Goal: Task Accomplishment & Management: Manage account settings

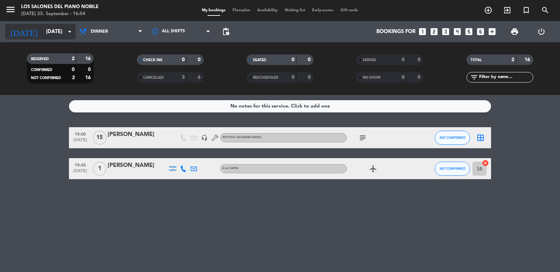
click at [64, 33] on input "[DATE]" at bounding box center [77, 31] width 68 height 13
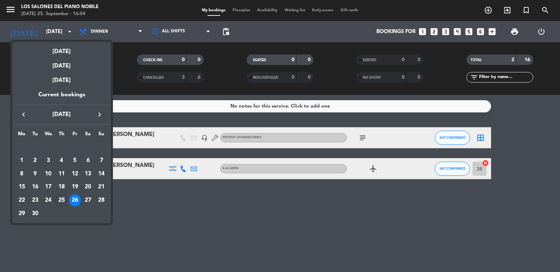
click at [99, 114] on icon "keyboard_arrow_right" at bounding box center [99, 115] width 8 height 8
click at [99, 174] on div "12" at bounding box center [101, 174] width 12 height 12
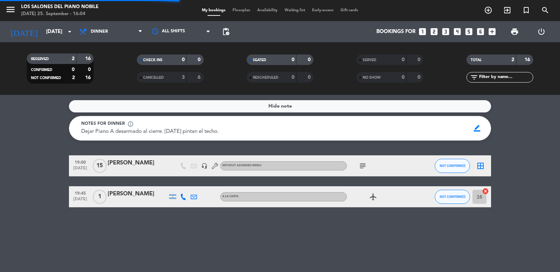
click at [99, 39] on div "All services Breakfast Brunch Lunch Dinner Dinner All services Breakfast Brunch…" at bounding box center [111, 31] width 70 height 21
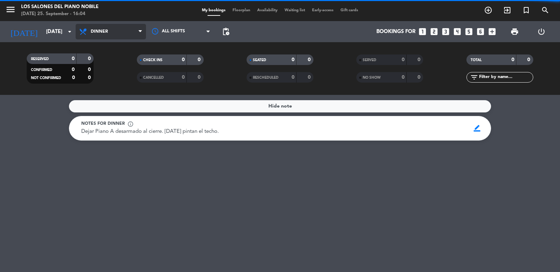
click at [102, 35] on span "Dinner" at bounding box center [111, 31] width 70 height 15
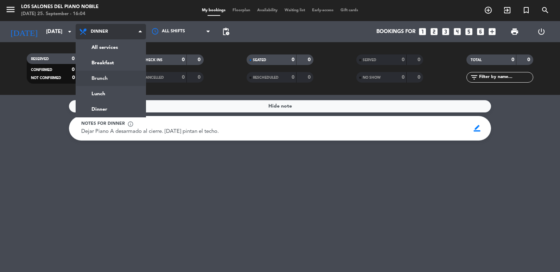
click at [102, 80] on div "menu Los Salones del Piano [PERSON_NAME] [DATE] 25. September - 16:04 My bookin…" at bounding box center [280, 47] width 560 height 95
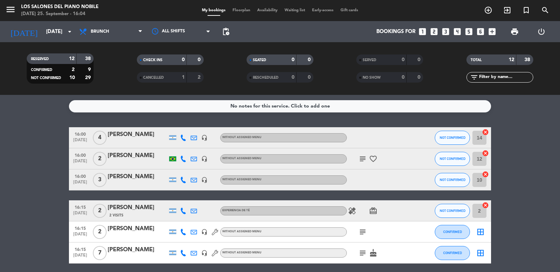
drag, startPoint x: 15, startPoint y: 155, endPoint x: 20, endPoint y: 152, distance: 6.2
click at [50, 26] on input "[DATE]" at bounding box center [77, 31] width 68 height 13
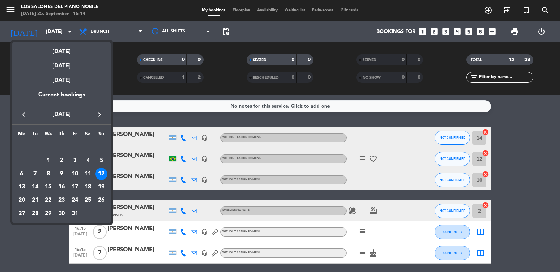
click at [23, 114] on icon "keyboard_arrow_left" at bounding box center [23, 115] width 8 height 8
click at [87, 200] on div "27" at bounding box center [88, 201] width 12 height 12
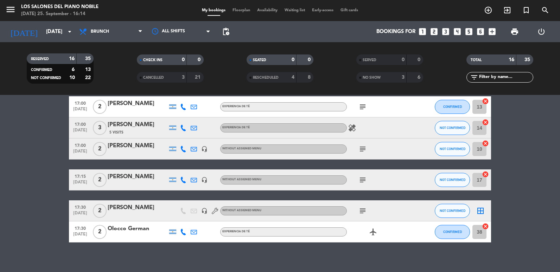
scroll to position [287, 0]
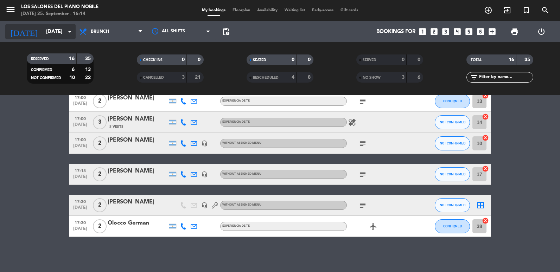
click at [52, 34] on input "[DATE]" at bounding box center [77, 31] width 68 height 13
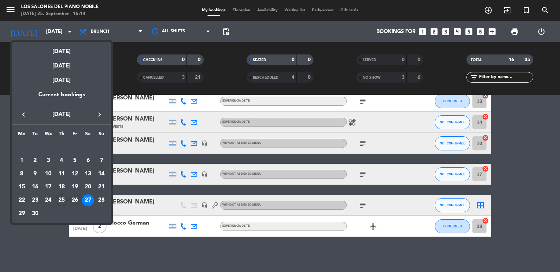
click at [80, 199] on div "26" at bounding box center [75, 201] width 12 height 12
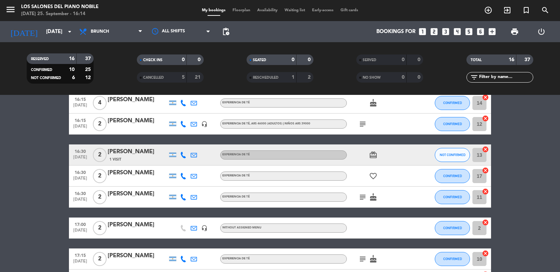
scroll to position [0, 0]
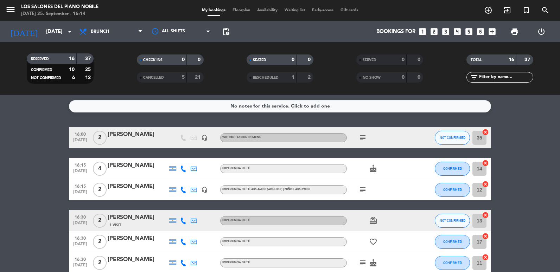
click at [122, 45] on div "RESERVED 16 37 CONFIRMED 10 25 NOT CONFIRMED 6 12 CHECK INS 0 0 CANCELLED 5 21 …" at bounding box center [280, 68] width 560 height 53
click at [128, 38] on span "Brunch" at bounding box center [111, 31] width 70 height 15
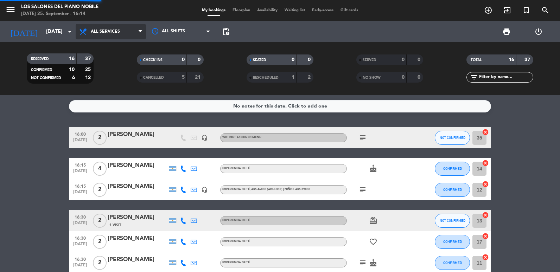
click at [125, 49] on div "menu Los Salones del Piano [PERSON_NAME] [DATE] 25. September - 16:14 My bookin…" at bounding box center [280, 47] width 560 height 95
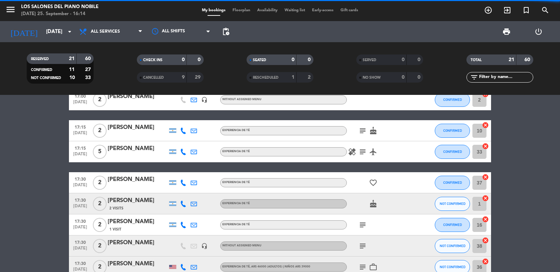
scroll to position [375, 0]
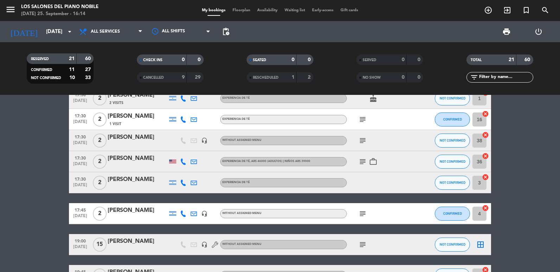
click at [367, 249] on icon "subject" at bounding box center [363, 245] width 8 height 8
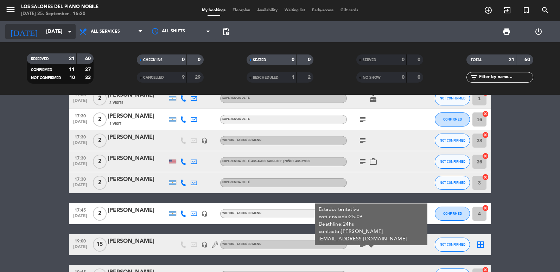
click at [58, 34] on input "[DATE]" at bounding box center [77, 31] width 68 height 13
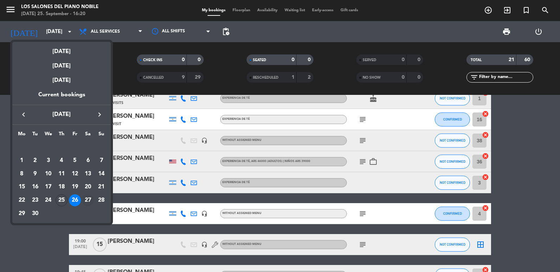
click at [86, 196] on div "27" at bounding box center [88, 201] width 12 height 12
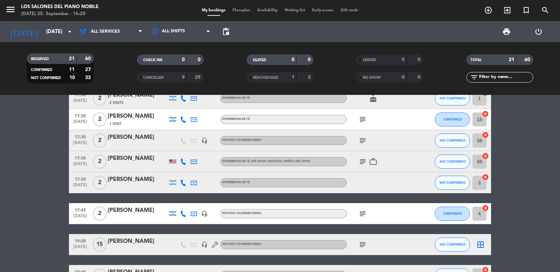
type input "[DATE]"
click at [486, 12] on icon "add_circle_outline" at bounding box center [488, 10] width 8 height 8
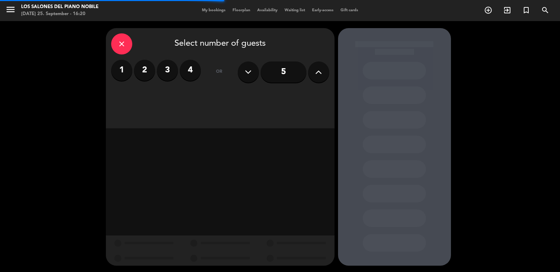
click at [333, 66] on div "close Select number of guests 1 2 3 4 or 5" at bounding box center [220, 78] width 229 height 100
click at [314, 76] on button at bounding box center [318, 72] width 21 height 21
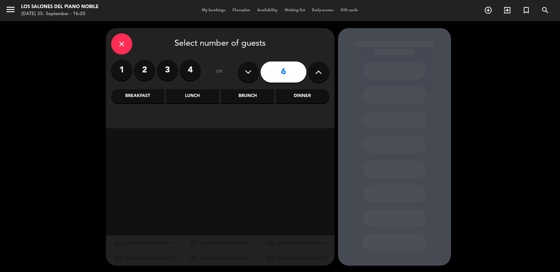
click at [321, 75] on icon at bounding box center [318, 72] width 7 height 11
click at [320, 75] on icon at bounding box center [318, 72] width 7 height 11
click at [320, 74] on icon at bounding box center [318, 72] width 7 height 11
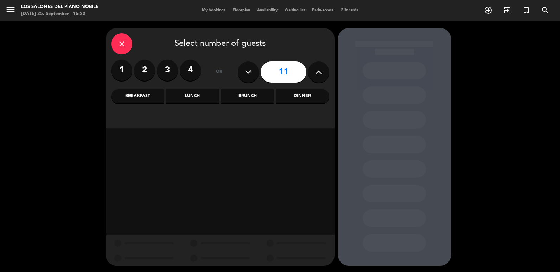
click at [320, 74] on icon at bounding box center [318, 72] width 7 height 11
type input "15"
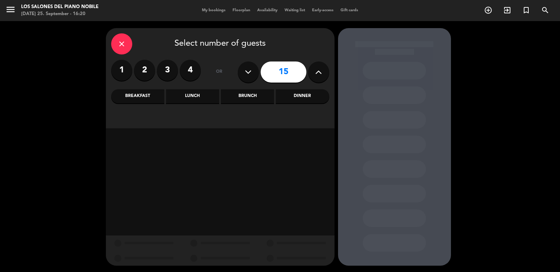
click at [282, 102] on div "Dinner" at bounding box center [302, 96] width 53 height 14
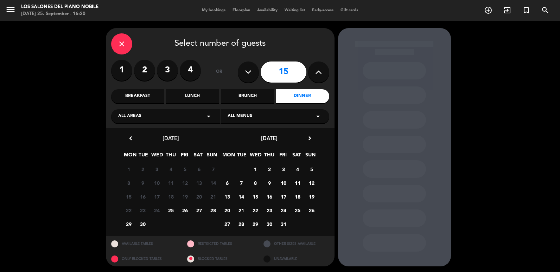
click at [202, 213] on span "27" at bounding box center [199, 211] width 12 height 12
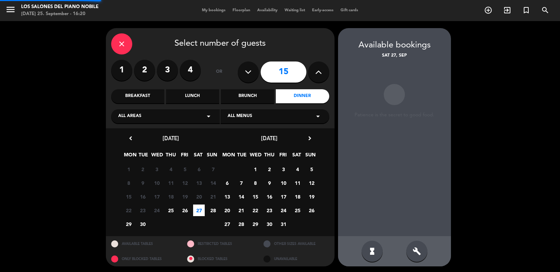
scroll to position [1, 0]
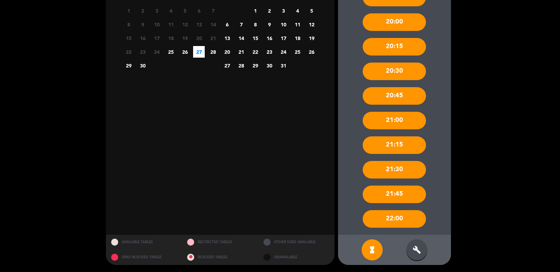
click at [414, 252] on icon "build" at bounding box center [417, 250] width 8 height 8
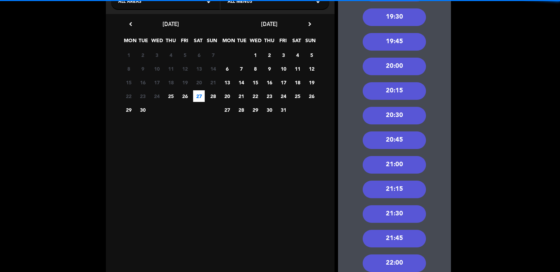
scroll to position [53, 0]
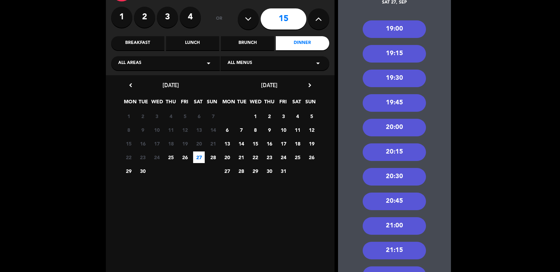
click at [387, 28] on div "19:00" at bounding box center [394, 29] width 63 height 18
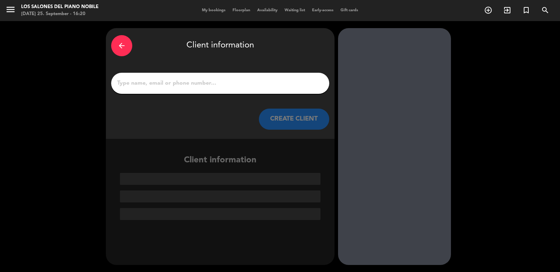
click at [231, 83] on input "1" at bounding box center [221, 84] width 208 height 10
paste input "[EMAIL_ADDRESS][DOMAIN_NAME]"
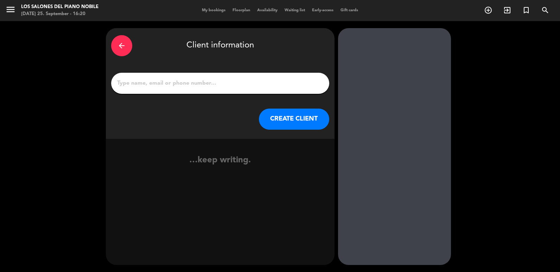
type input "[EMAIL_ADDRESS][DOMAIN_NAME]"
drag, startPoint x: 231, startPoint y: 83, endPoint x: -1, endPoint y: 60, distance: 233.8
click at [0, 60] on html "close × Los Salones del Piano [PERSON_NAME] × chrome_reader_mode List of Reserv…" at bounding box center [280, 136] width 560 height 272
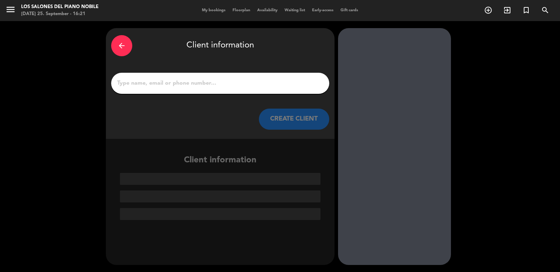
paste input "[PERSON_NAME]"
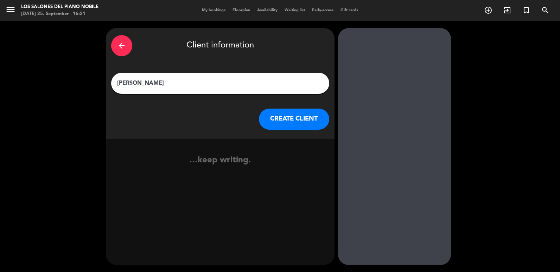
type input "[PERSON_NAME]"
click at [293, 122] on button "CREATE CLIENT" at bounding box center [294, 119] width 70 height 21
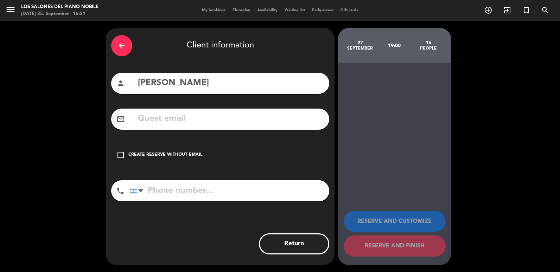
click at [168, 157] on div "Create reserve without email" at bounding box center [166, 155] width 74 height 7
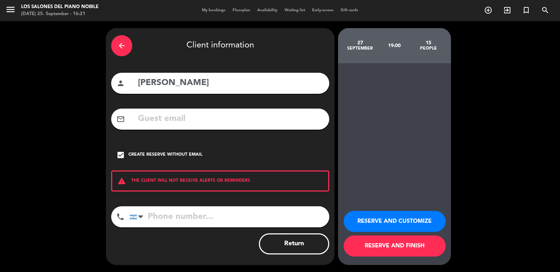
click at [349, 222] on button "RESERVE AND CUSTOMIZE" at bounding box center [395, 221] width 102 height 21
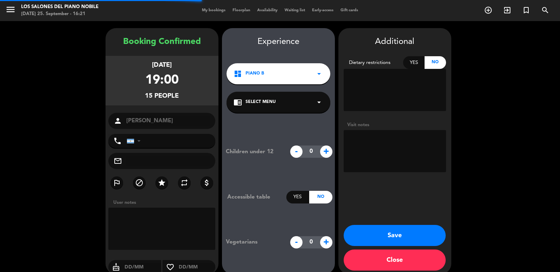
scroll to position [9, 0]
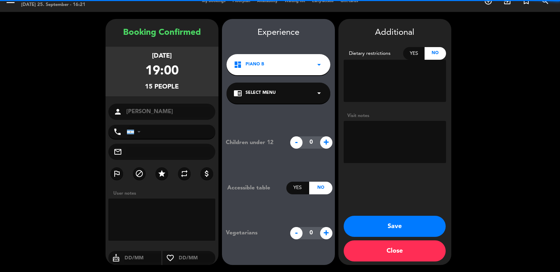
click at [379, 131] on textarea at bounding box center [395, 142] width 102 height 42
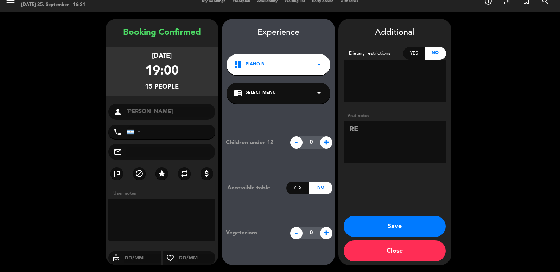
type textarea "R"
type textarea "e"
paste textarea "[PERSON_NAME]"
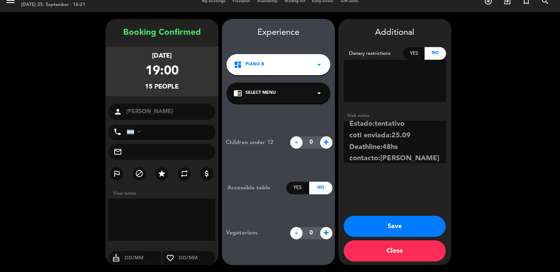
scroll to position [17, 0]
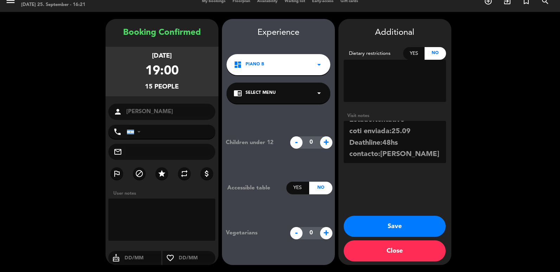
drag, startPoint x: 385, startPoint y: 156, endPoint x: 380, endPoint y: 145, distance: 12.4
click at [380, 145] on textarea at bounding box center [395, 142] width 102 height 42
paste textarea "1141483434 [EMAIL_ADDRESS][DOMAIN_NAME]"
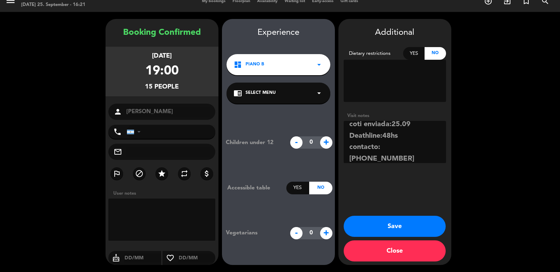
scroll to position [28, 0]
type textarea "Estado:tentativo coti enviada:25.09 Deathline:48hs contacto:[PHONE_NUMBER] [EMA…"
click at [387, 226] on button "Save" at bounding box center [395, 226] width 102 height 21
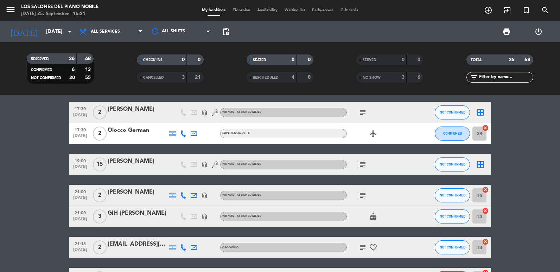
scroll to position [437, 0]
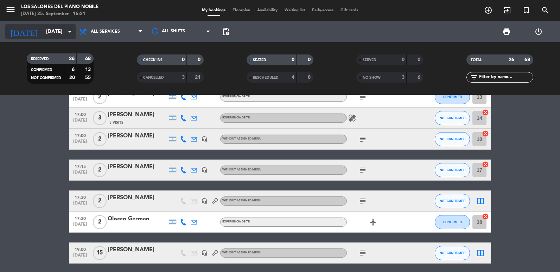
click at [62, 31] on input "[DATE]" at bounding box center [77, 31] width 68 height 13
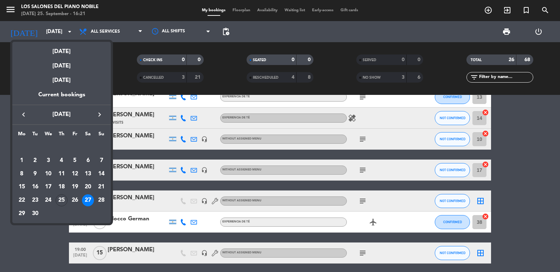
click at [94, 114] on button "keyboard_arrow_right" at bounding box center [99, 114] width 13 height 9
click at [20, 173] on div "6" at bounding box center [22, 174] width 12 height 12
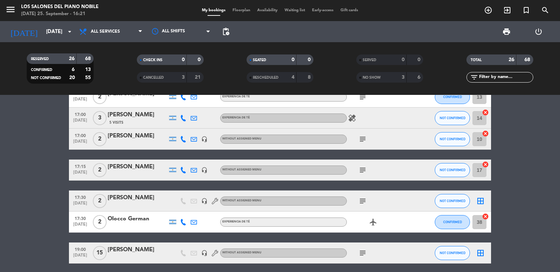
type input "[DATE]"
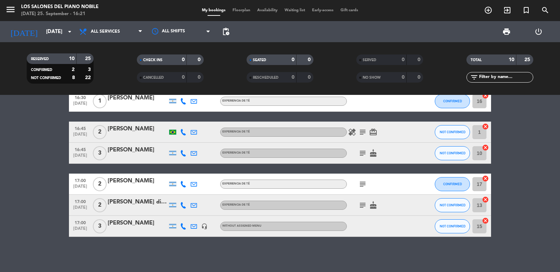
scroll to position [0, 0]
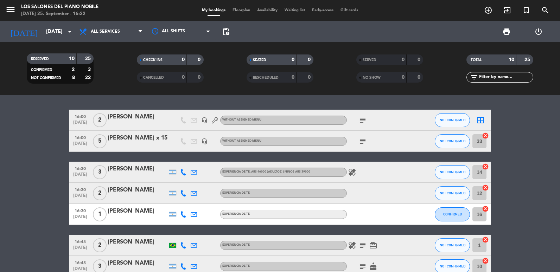
click at [0, 158] on html "close × Los Salones del Piano [PERSON_NAME] × chrome_reader_mode List of Reserv…" at bounding box center [280, 136] width 560 height 272
click at [491, 12] on icon "add_circle_outline" at bounding box center [488, 10] width 8 height 8
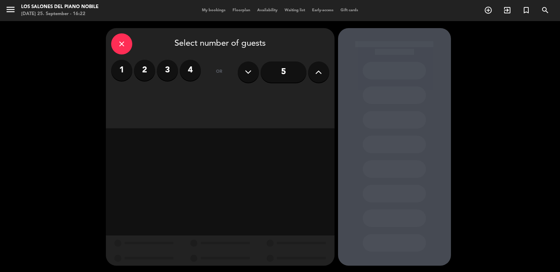
drag, startPoint x: 117, startPoint y: 71, endPoint x: 190, endPoint y: 110, distance: 82.9
click at [118, 71] on label "1" at bounding box center [121, 70] width 21 height 21
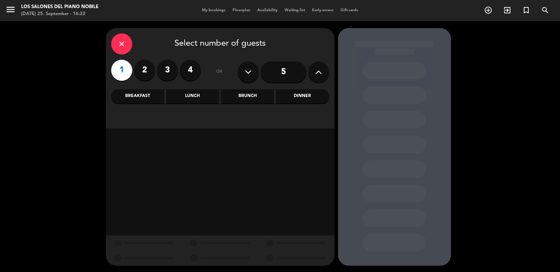
click at [177, 98] on div "Lunch" at bounding box center [192, 96] width 53 height 14
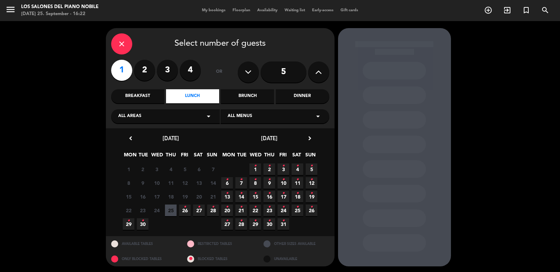
click at [231, 186] on span "6 •" at bounding box center [227, 183] width 12 height 12
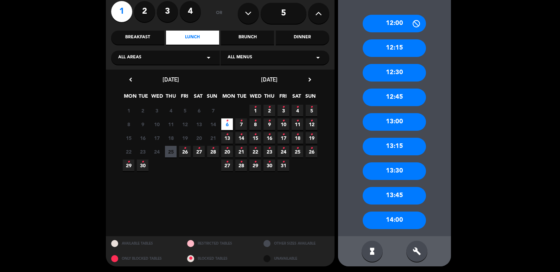
scroll to position [60, 0]
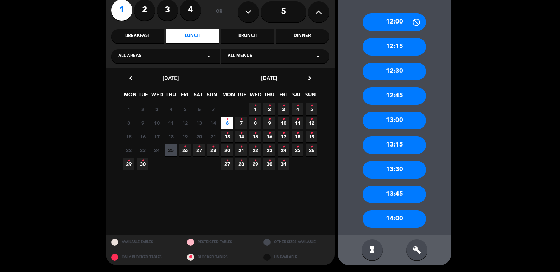
click at [416, 251] on icon "build" at bounding box center [417, 250] width 8 height 8
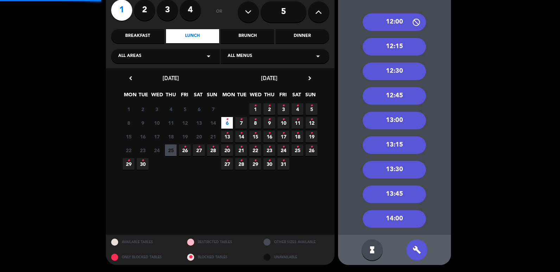
click at [387, 32] on div "12:00 12:15 12:30 12:45 13:00 13:15 13:30 13:45 14:00" at bounding box center [394, 117] width 113 height 236
click at [397, 23] on div "12:00" at bounding box center [394, 22] width 63 height 18
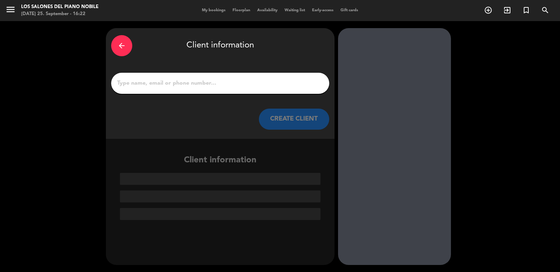
scroll to position [0, 0]
click at [246, 76] on div at bounding box center [220, 83] width 218 height 21
click at [244, 85] on input "1" at bounding box center [221, 84] width 208 height 10
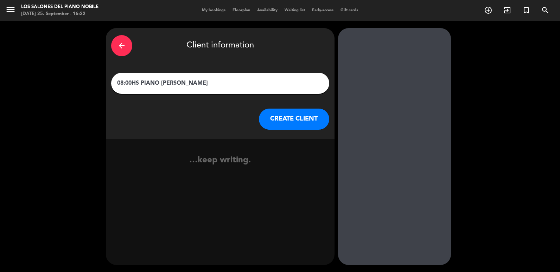
click at [169, 84] on input "08:00HS PIANO [PERSON_NAME]" at bounding box center [221, 84] width 208 height 10
type input "08:00HS PIANO A - PYO"
click at [321, 116] on button "CREATE CLIENT" at bounding box center [294, 119] width 70 height 21
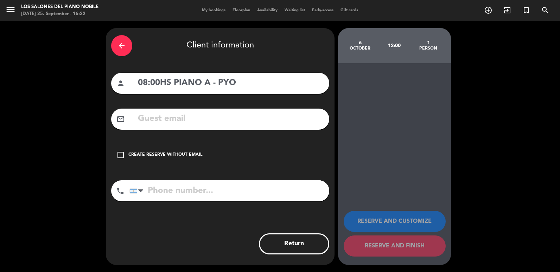
click at [151, 157] on div "Create reserve without email" at bounding box center [166, 155] width 74 height 7
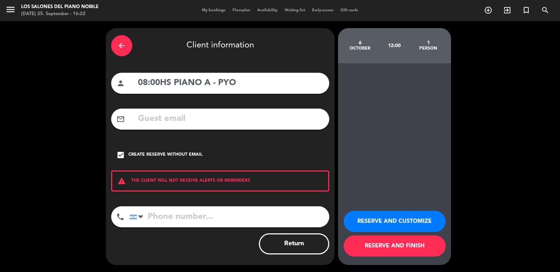
click at [376, 228] on button "RESERVE AND CUSTOMIZE" at bounding box center [395, 221] width 102 height 21
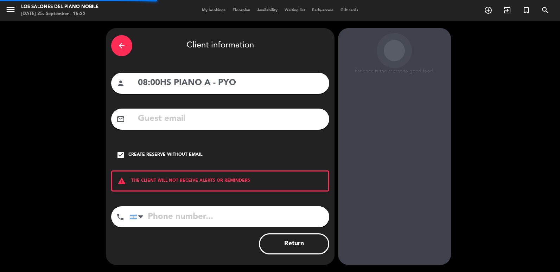
scroll to position [9, 0]
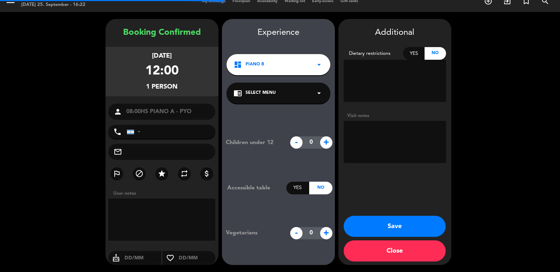
click at [394, 147] on textarea at bounding box center [395, 142] width 102 height 42
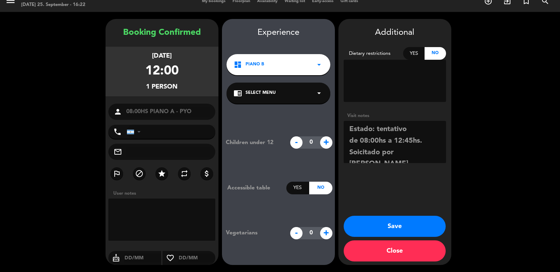
type textarea "Estado: tentativo de 08:00hs a 12:45hs. Soicitado por [PERSON_NAME]"
click at [390, 224] on button "Save" at bounding box center [395, 226] width 102 height 21
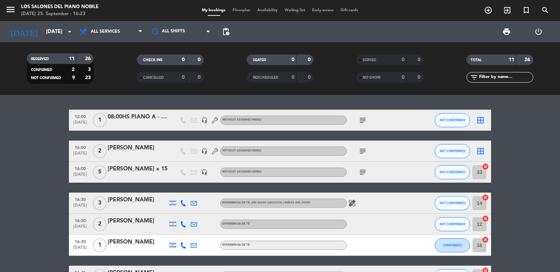
click at [26, 178] on bookings-row "12:00 [DATE] 1 08:00HS PIANO A - PYO headset_mic Without assigned menu subject …" at bounding box center [280, 246] width 560 height 272
click at [43, 36] on input "[DATE]" at bounding box center [77, 31] width 68 height 13
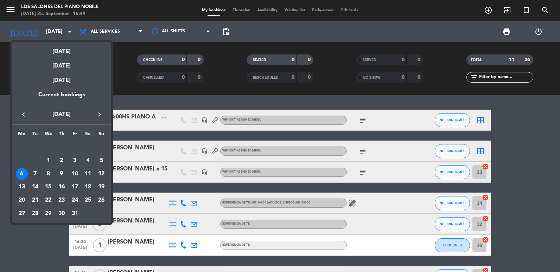
click at [102, 115] on icon "keyboard_arrow_right" at bounding box center [99, 115] width 8 height 8
click at [92, 174] on div "15" at bounding box center [88, 174] width 12 height 12
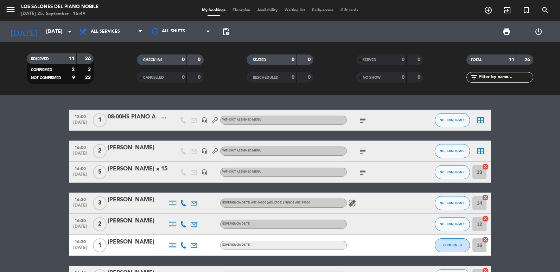
type input "[DATE]"
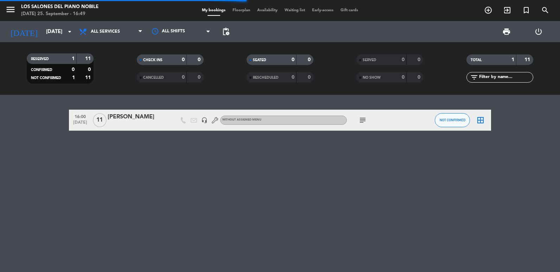
click at [122, 130] on div "16:00 [DATE] [PERSON_NAME] headset_mic Without assigned menu subject NOT CONFIR…" at bounding box center [280, 120] width 422 height 21
click at [124, 124] on div at bounding box center [138, 125] width 60 height 6
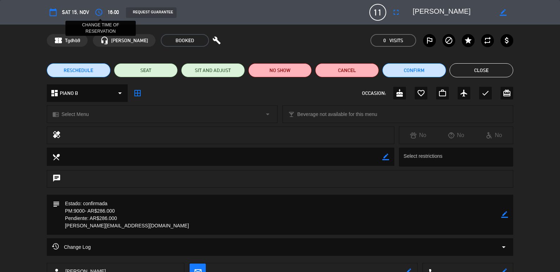
click at [100, 13] on icon "access_time" at bounding box center [99, 12] width 8 height 8
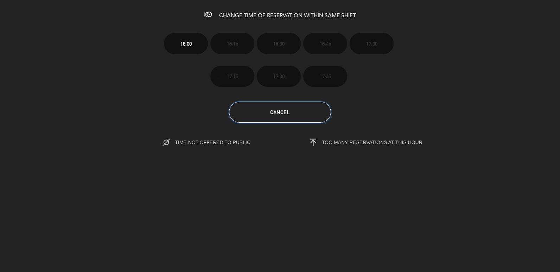
click at [256, 108] on button "Cancel" at bounding box center [280, 112] width 102 height 21
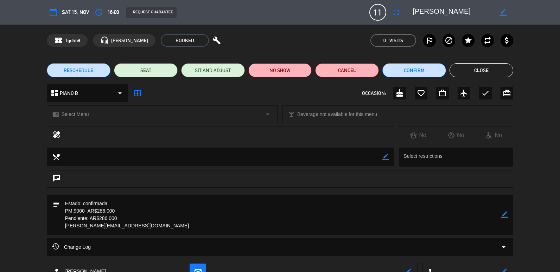
click at [505, 13] on div "border_color" at bounding box center [504, 12] width 20 height 13
drag, startPoint x: 505, startPoint y: 13, endPoint x: 478, endPoint y: 14, distance: 27.5
click at [504, 12] on icon "border_color" at bounding box center [503, 12] width 7 height 7
click at [414, 11] on textarea at bounding box center [453, 12] width 81 height 13
type textarea "16:30hs [PERSON_NAME]"
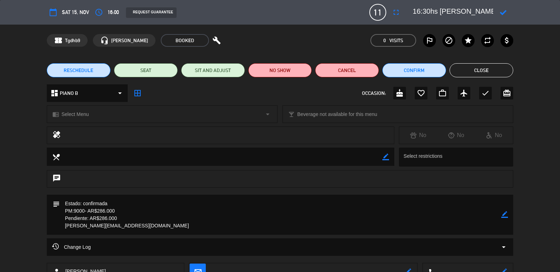
click at [503, 13] on icon at bounding box center [503, 12] width 7 height 7
click at [503, 218] on icon "border_color" at bounding box center [505, 215] width 7 height 7
click at [268, 199] on textarea at bounding box center [281, 215] width 442 height 40
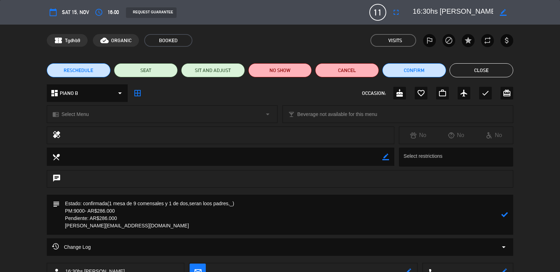
click at [188, 204] on textarea at bounding box center [281, 215] width 442 height 40
type textarea "Estado: confirmada(1 mesa de 9 comensales y 1 de dos,que seran loos padres,_) P…"
click at [507, 214] on icon at bounding box center [505, 215] width 7 height 7
click at [475, 69] on button "Close" at bounding box center [482, 70] width 64 height 14
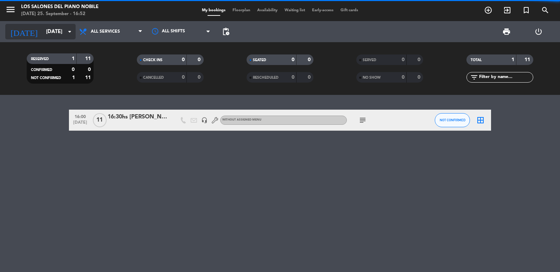
click at [49, 30] on input "[DATE]" at bounding box center [77, 31] width 68 height 13
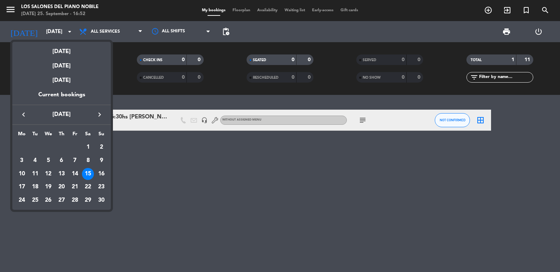
click at [24, 112] on icon "keyboard_arrow_left" at bounding box center [23, 115] width 8 height 8
click at [33, 201] on div "21" at bounding box center [35, 201] width 12 height 12
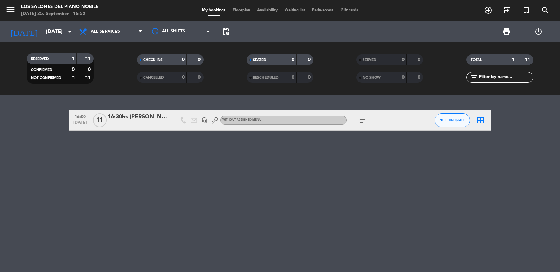
type input "[DATE]"
click at [485, 12] on icon "add_circle_outline" at bounding box center [488, 10] width 8 height 8
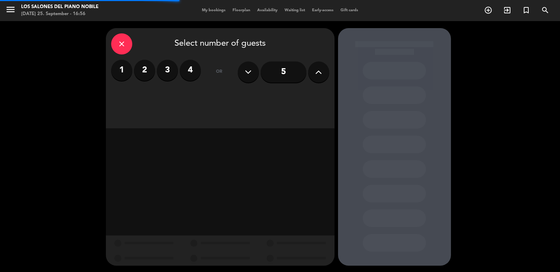
click at [321, 75] on icon at bounding box center [318, 72] width 7 height 11
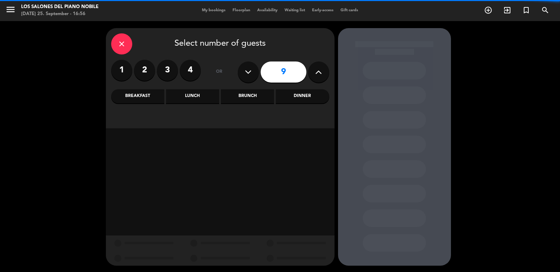
click at [321, 75] on icon at bounding box center [318, 72] width 7 height 11
type input "10"
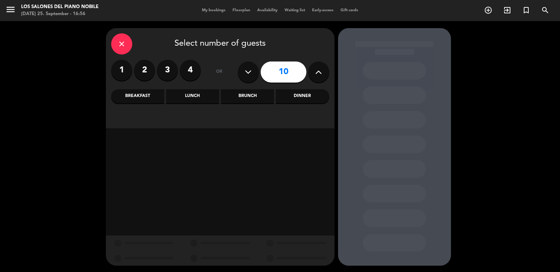
click at [242, 98] on div "Brunch" at bounding box center [247, 96] width 53 height 14
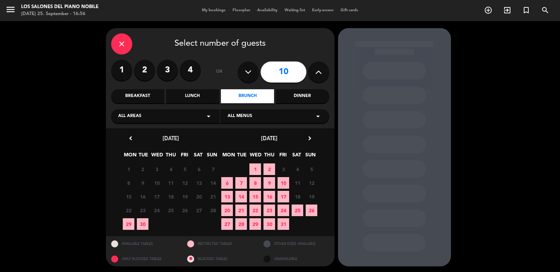
click at [240, 212] on span "21" at bounding box center [242, 211] width 12 height 12
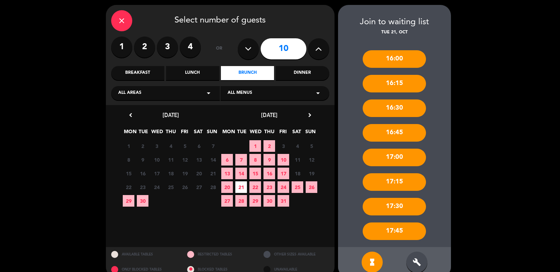
scroll to position [36, 0]
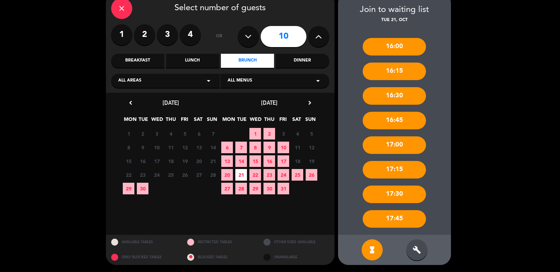
click at [410, 249] on div "build" at bounding box center [417, 250] width 21 height 21
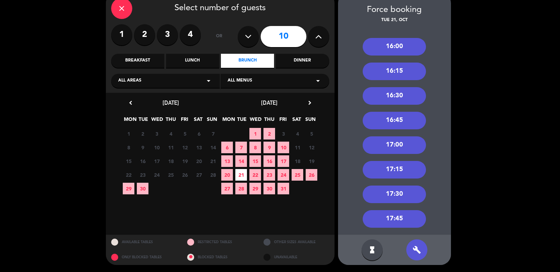
click at [384, 53] on div "16:00" at bounding box center [394, 47] width 63 height 18
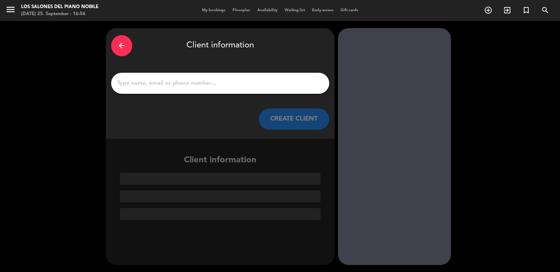
click at [201, 86] on input "1" at bounding box center [221, 84] width 208 height 10
paste input "[PERSON_NAME]"
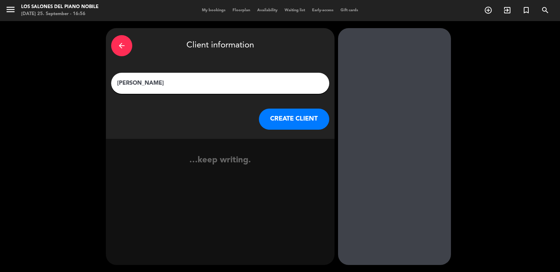
type input "[PERSON_NAME]"
click at [263, 114] on button "CREATE CLIENT" at bounding box center [294, 119] width 70 height 21
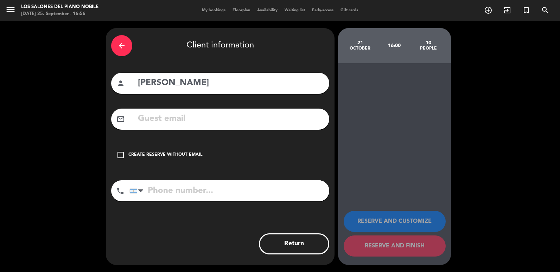
click at [165, 155] on div "Create reserve without email" at bounding box center [166, 155] width 74 height 7
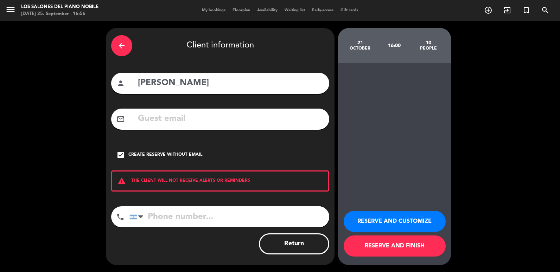
click at [394, 212] on button "RESERVE AND CUSTOMIZE" at bounding box center [395, 221] width 102 height 21
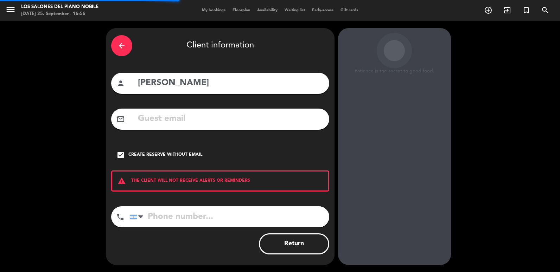
scroll to position [9, 0]
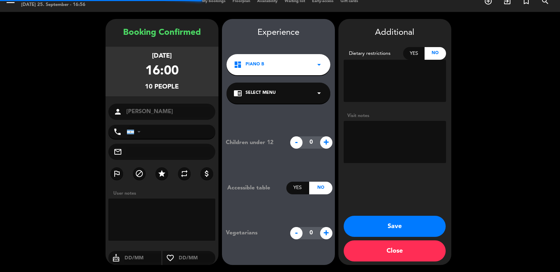
click at [402, 124] on textarea at bounding box center [395, 142] width 102 height 42
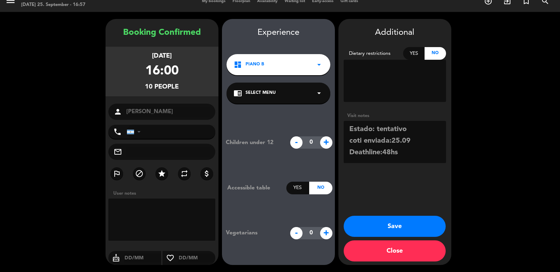
scroll to position [5, 0]
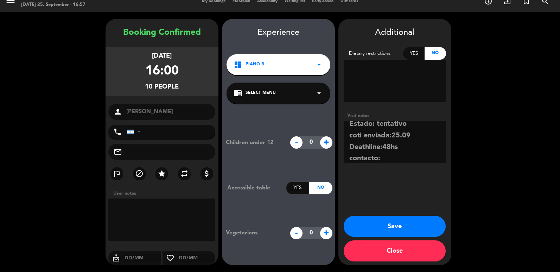
paste textarea "[PERSON_NAME]"
paste textarea "Tel. [PHONE_NUMBER] Mail. [EMAIL_ADDRESS][DOMAIN_NAME]"
type textarea "Estado: tentativo coti enviada:25.09 Deathline:48hs contacto: Tel. [PHONE_NUMBE…"
click at [401, 227] on button "Save" at bounding box center [395, 226] width 102 height 21
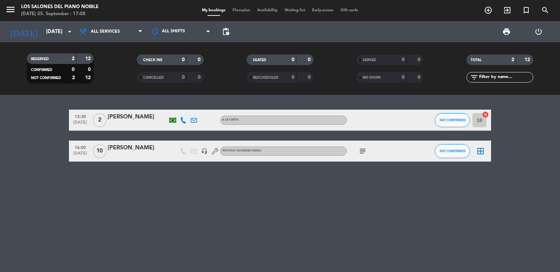
click at [362, 150] on icon "subject" at bounding box center [363, 151] width 8 height 8
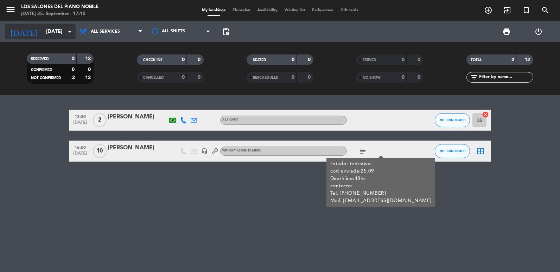
click at [47, 31] on input "[DATE]" at bounding box center [77, 31] width 68 height 13
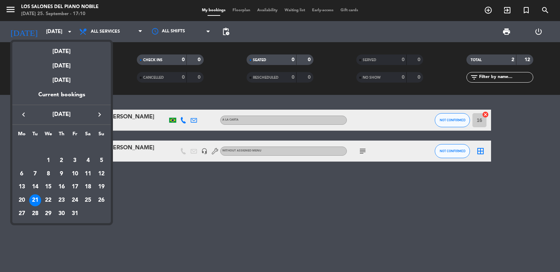
click at [26, 115] on icon "keyboard_arrow_left" at bounding box center [23, 115] width 8 height 8
click at [24, 212] on div "29" at bounding box center [22, 214] width 12 height 12
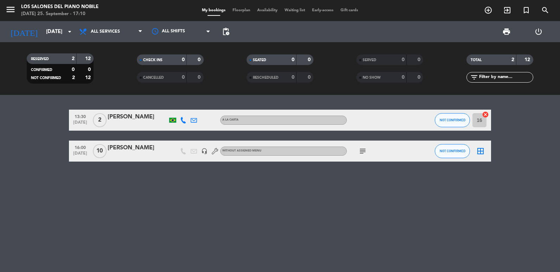
type input "[DATE]"
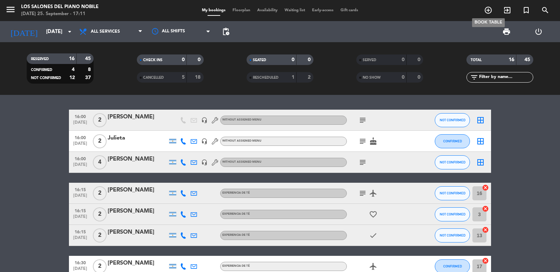
click at [485, 11] on icon "add_circle_outline" at bounding box center [488, 10] width 8 height 8
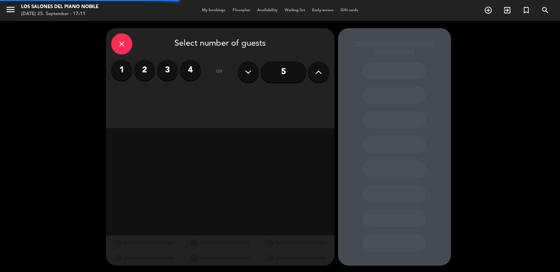
click at [329, 71] on button at bounding box center [318, 72] width 21 height 21
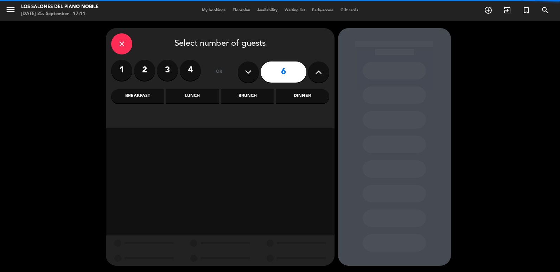
click at [329, 71] on button at bounding box center [318, 72] width 21 height 21
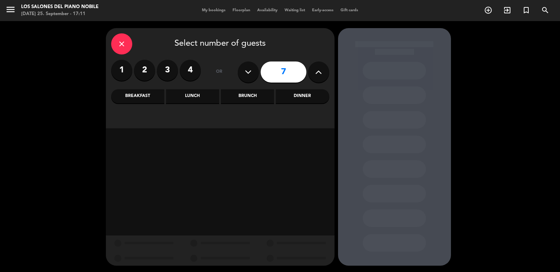
click at [254, 71] on button at bounding box center [248, 72] width 21 height 21
type input "6"
click at [288, 92] on div "Dinner" at bounding box center [302, 96] width 53 height 14
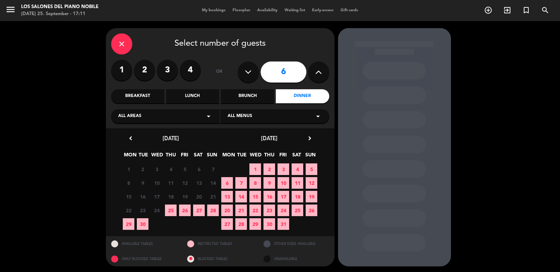
click at [128, 228] on span "29" at bounding box center [129, 225] width 12 height 12
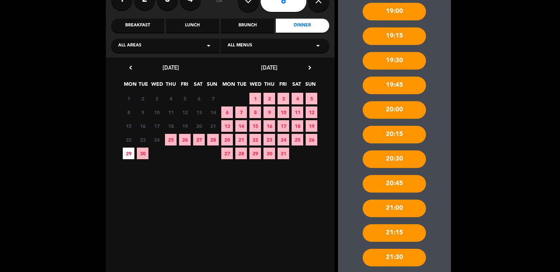
scroll to position [159, 0]
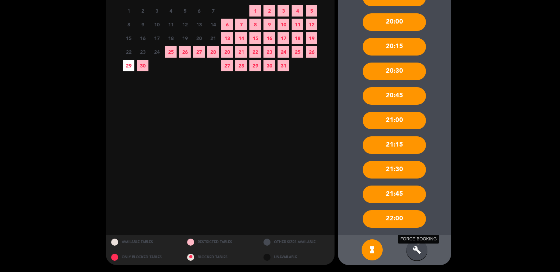
click at [415, 253] on icon "build" at bounding box center [417, 250] width 8 height 8
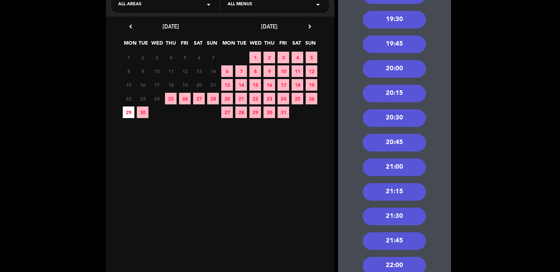
scroll to position [53, 0]
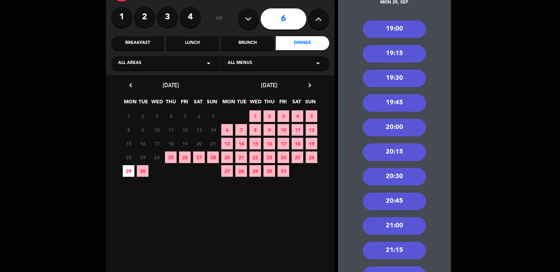
click at [395, 125] on div "20:00" at bounding box center [394, 128] width 63 height 18
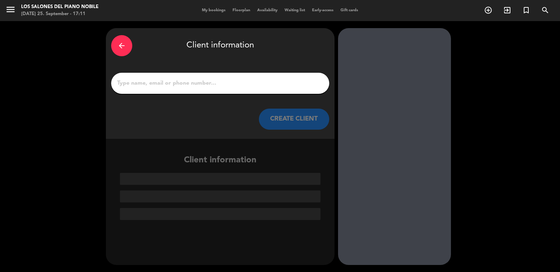
scroll to position [0, 0]
click at [218, 86] on input "1" at bounding box center [221, 84] width 208 height 10
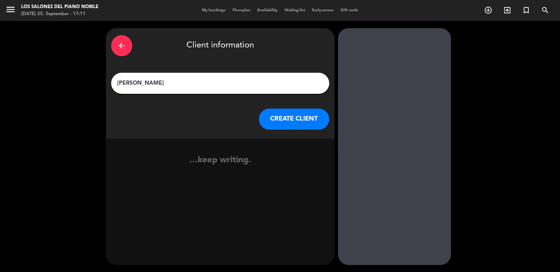
type input "[PERSON_NAME]"
click at [272, 119] on button "CREATE CLIENT" at bounding box center [294, 119] width 70 height 21
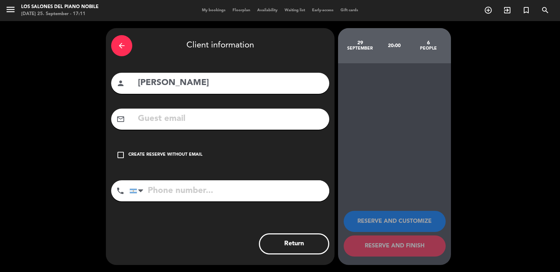
click at [159, 153] on div "Create reserve without email" at bounding box center [166, 155] width 74 height 7
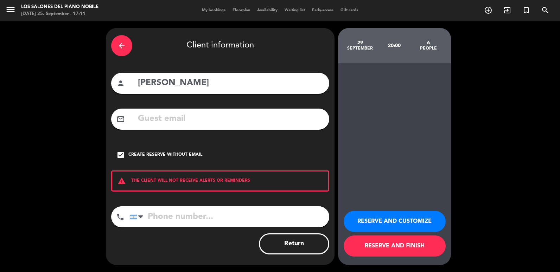
click at [399, 215] on button "RESERVE AND CUSTOMIZE" at bounding box center [395, 221] width 102 height 21
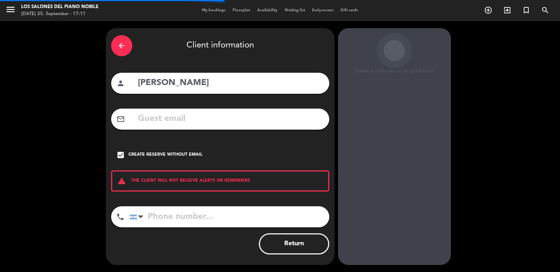
scroll to position [9, 0]
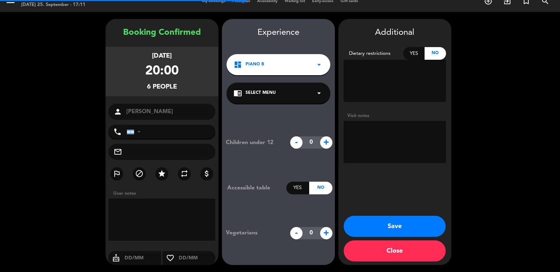
click at [398, 147] on textarea at bounding box center [395, 142] width 102 height 42
paste textarea "CONFIRMADA./ DEO PENDIENTE PM:9073-AR$600.000 Pendiente:AR$600.000 Cumpleaños d…"
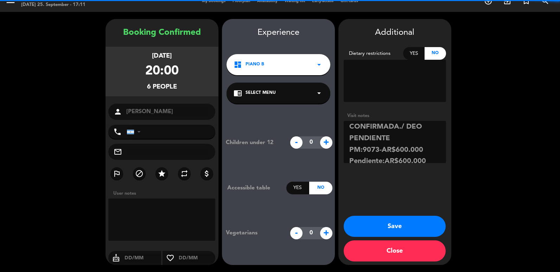
scroll to position [0, 0]
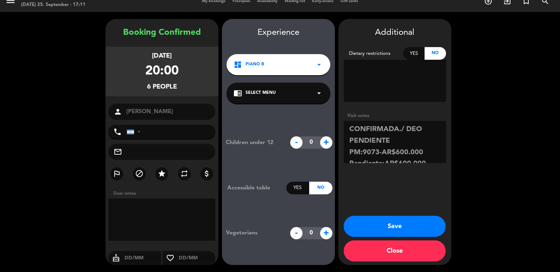
click at [397, 139] on textarea at bounding box center [395, 142] width 102 height 42
click at [412, 130] on textarea at bounding box center [395, 142] width 102 height 42
click at [412, 140] on textarea at bounding box center [395, 142] width 102 height 42
drag, startPoint x: 422, startPoint y: 166, endPoint x: 422, endPoint y: 158, distance: 8.1
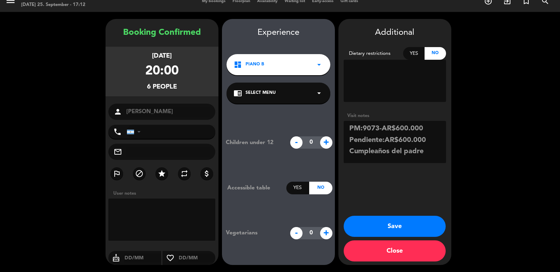
click at [422, 166] on div "Visit notes" at bounding box center [395, 139] width 102 height 54
click at [405, 140] on textarea at bounding box center [395, 142] width 102 height 42
type textarea "CONFIRMADA./ PEO PENDIENTE, Va a ser familystyle app Flor PM:9073-AR$600.000 Pe…"
click at [390, 225] on button "Save" at bounding box center [395, 226] width 102 height 21
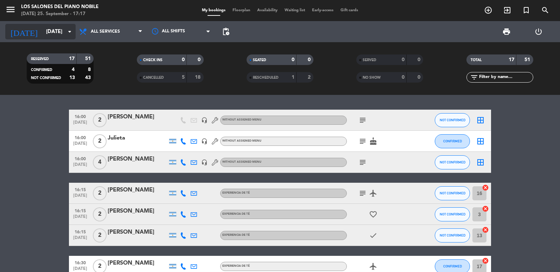
click at [58, 29] on input "[DATE]" at bounding box center [77, 31] width 68 height 13
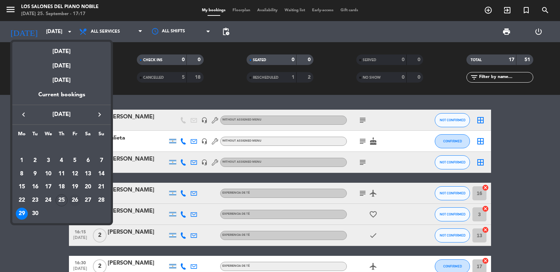
click at [74, 198] on div "26" at bounding box center [75, 201] width 12 height 12
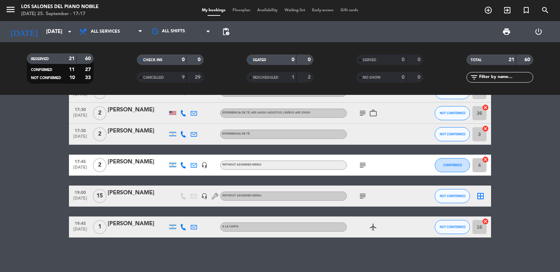
scroll to position [425, 0]
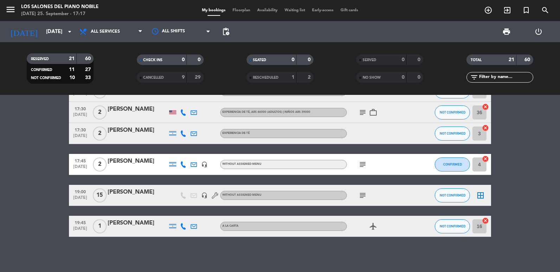
click at [363, 197] on icon "subject" at bounding box center [363, 196] width 8 height 8
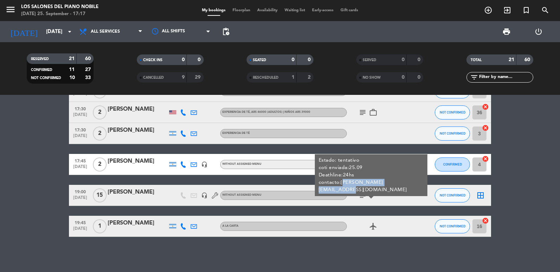
copy div "[PERSON_NAME][EMAIL_ADDRESS][DOMAIN_NAME]"
drag, startPoint x: 407, startPoint y: 182, endPoint x: 340, endPoint y: 182, distance: 66.9
click at [340, 182] on div "Estado: tentativo coti enviada:25.09 Deathline:24hs contacto:[PERSON_NAME][EMAI…" at bounding box center [371, 176] width 113 height 42
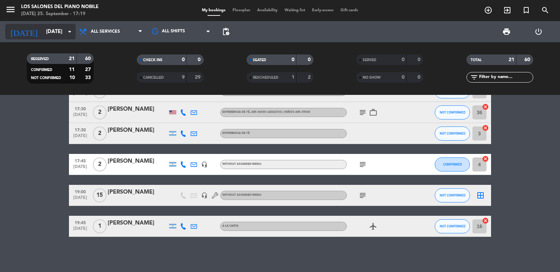
click at [43, 37] on input "[DATE]" at bounding box center [77, 31] width 68 height 13
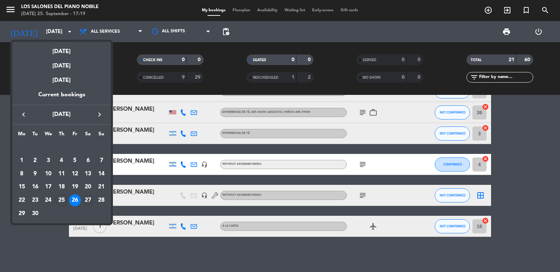
click at [90, 205] on div "27" at bounding box center [88, 201] width 12 height 12
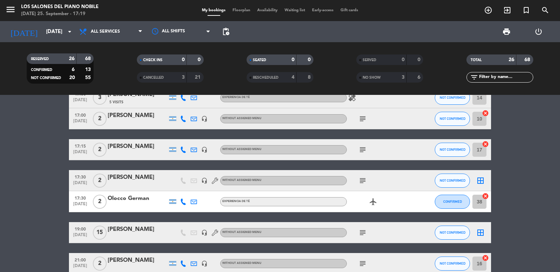
scroll to position [458, 0]
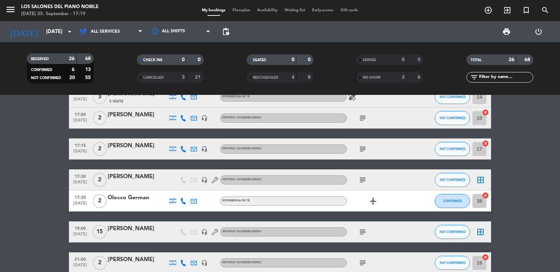
click at [365, 231] on icon "subject" at bounding box center [363, 232] width 8 height 8
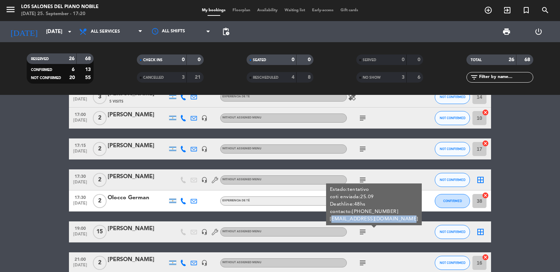
copy div "[EMAIL_ADDRESS][DOMAIN_NAME]"
drag, startPoint x: 331, startPoint y: 219, endPoint x: 396, endPoint y: 222, distance: 65.2
click at [396, 222] on div "Estado:tentativo coti enviada:25.09 Deathline:48hs contacto:[PHONE_NUMBER] [EMA…" at bounding box center [374, 204] width 88 height 37
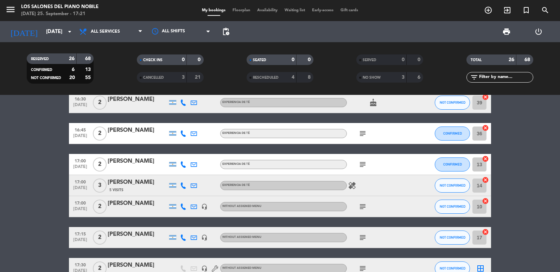
scroll to position [352, 0]
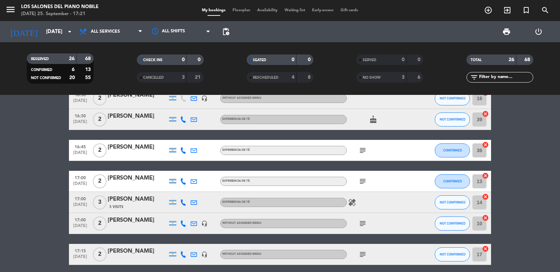
click at [363, 148] on icon "subject" at bounding box center [363, 150] width 8 height 8
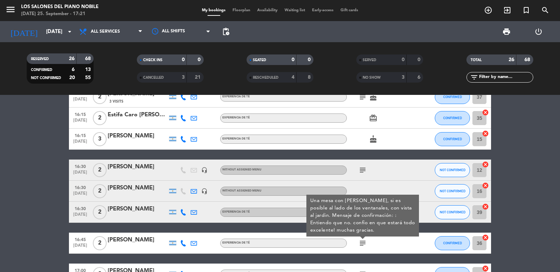
scroll to position [246, 0]
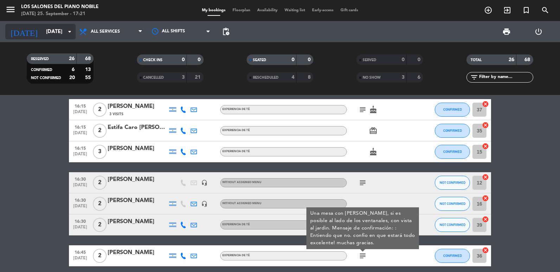
click at [50, 30] on input "[DATE]" at bounding box center [77, 31] width 68 height 13
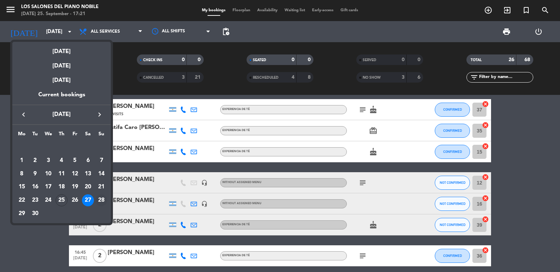
click at [101, 201] on div "28" at bounding box center [101, 201] width 12 height 12
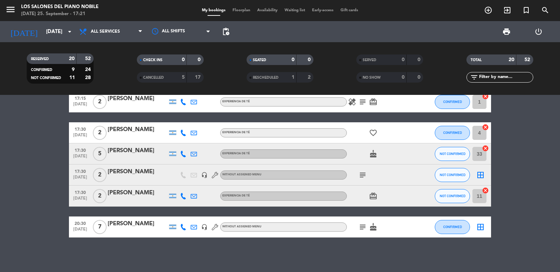
scroll to position [394, 0]
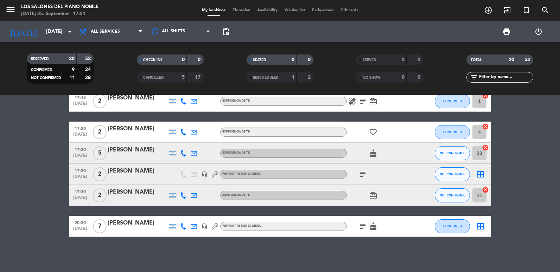
click at [367, 178] on span "subject" at bounding box center [363, 174] width 11 height 8
click at [364, 175] on icon "subject" at bounding box center [363, 174] width 8 height 8
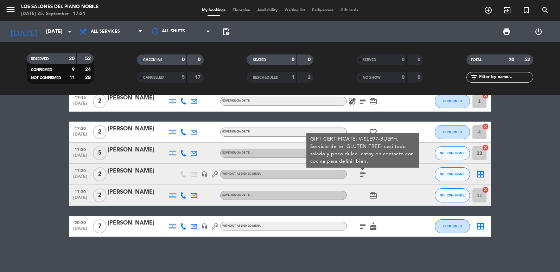
drag, startPoint x: 357, startPoint y: 223, endPoint x: 359, endPoint y: 231, distance: 8.8
click at [357, 223] on div "subject cake" at bounding box center [378, 226] width 63 height 21
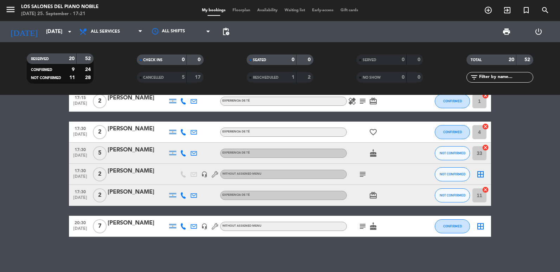
click at [359, 231] on div "subject cake" at bounding box center [378, 226] width 63 height 21
click at [362, 227] on icon "subject" at bounding box center [363, 226] width 8 height 8
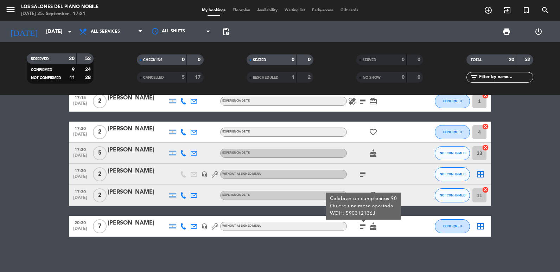
click at [362, 177] on icon "subject" at bounding box center [363, 174] width 8 height 8
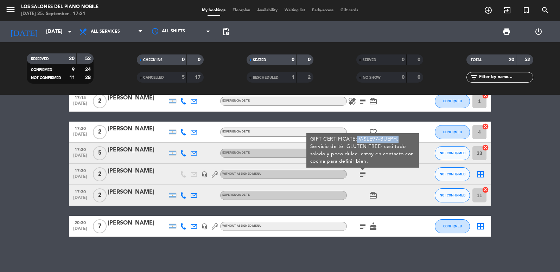
copy div "V-SLE97-BUEPH."
drag, startPoint x: 357, startPoint y: 138, endPoint x: 397, endPoint y: 138, distance: 40.8
click at [397, 138] on div "GIFT CERTIFICATE: V-SLE97-BUEPH. Servicio de té: GLUTEN FREE- casi todo salado …" at bounding box center [363, 151] width 105 height 30
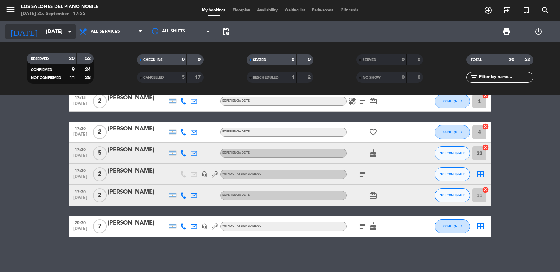
click at [47, 35] on input "[DATE]" at bounding box center [77, 31] width 68 height 13
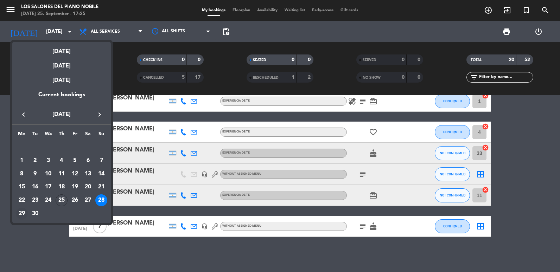
click at [22, 213] on div "29" at bounding box center [22, 214] width 12 height 12
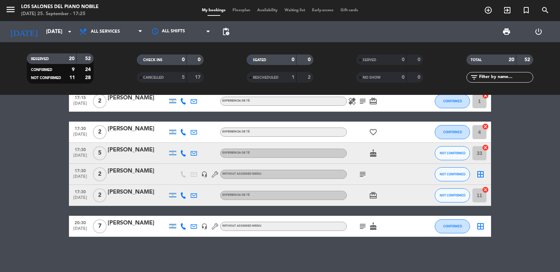
type input "[DATE]"
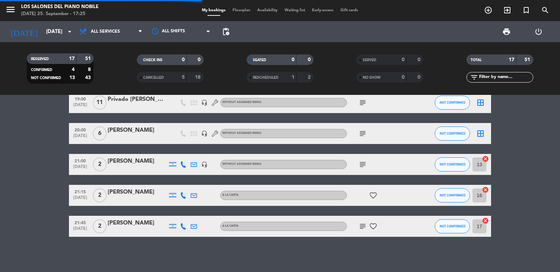
scroll to position [330, 0]
